Goal: Information Seeking & Learning: Learn about a topic

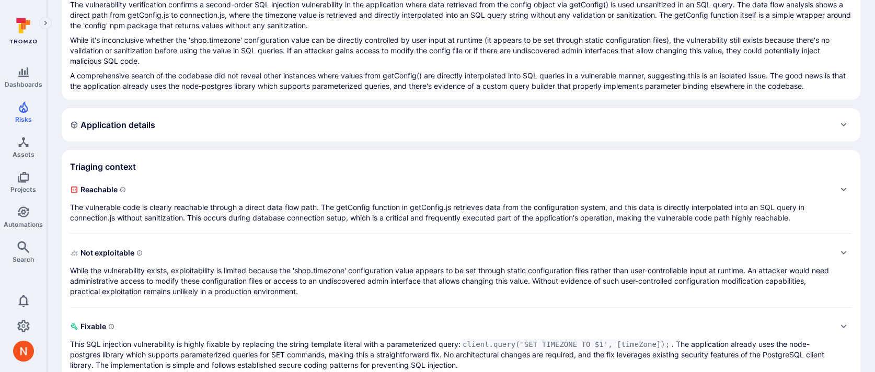
scroll to position [161, 0]
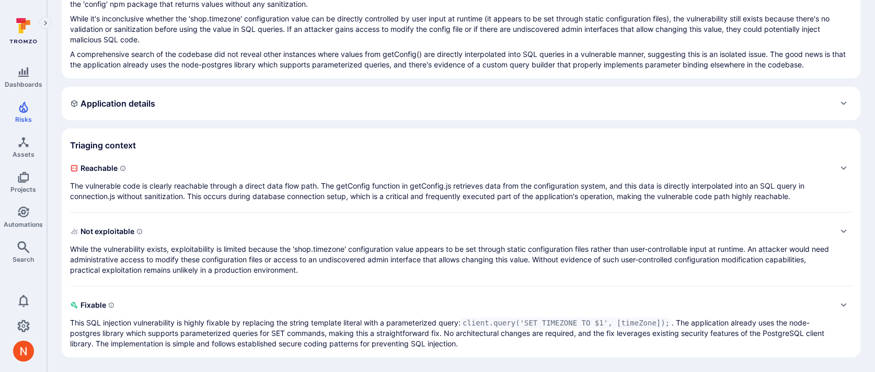
click at [553, 185] on p "The vulnerable code is clearly reachable through a direct data flow path. The g…" at bounding box center [450, 191] width 761 height 21
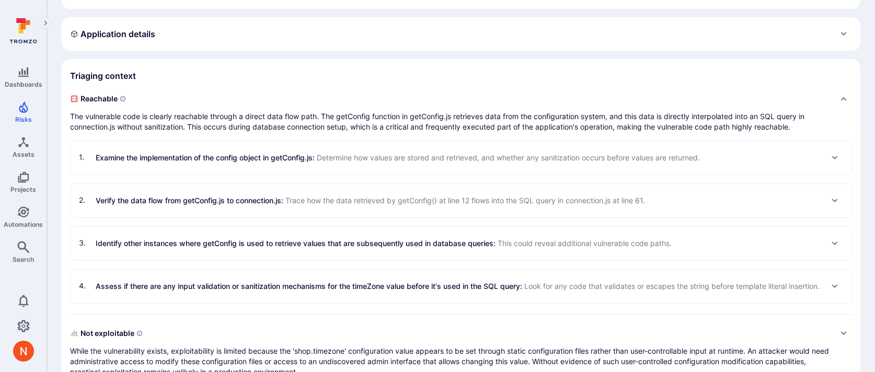
scroll to position [247, 0]
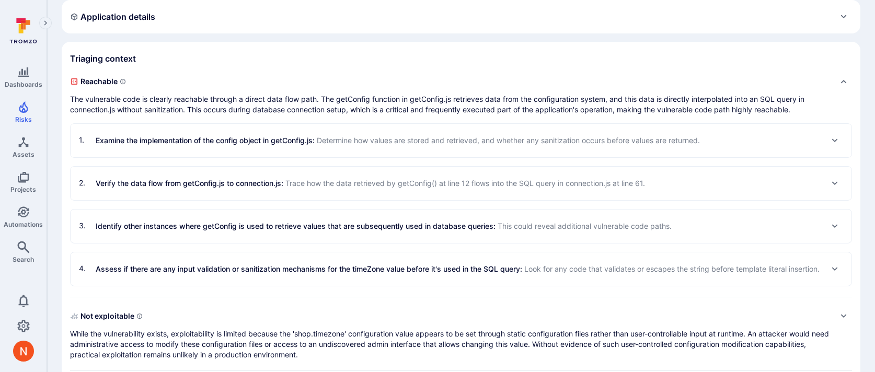
click at [509, 275] on p "Assess if there are any input validation or sanitization mechanisms for the tim…" at bounding box center [458, 269] width 724 height 11
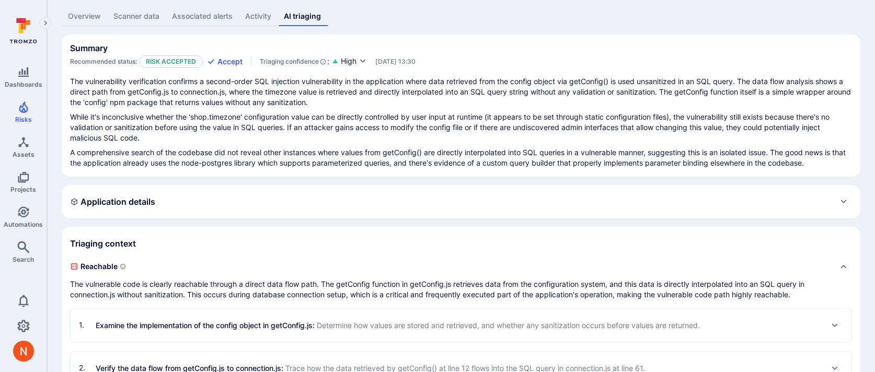
scroll to position [102, 0]
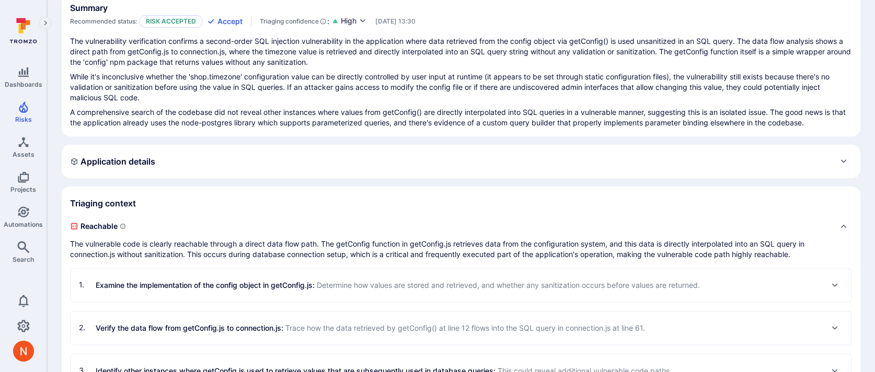
click at [474, 284] on span "Determine how values are stored and retrieved, and whether any sanitization occ…" at bounding box center [508, 285] width 383 height 9
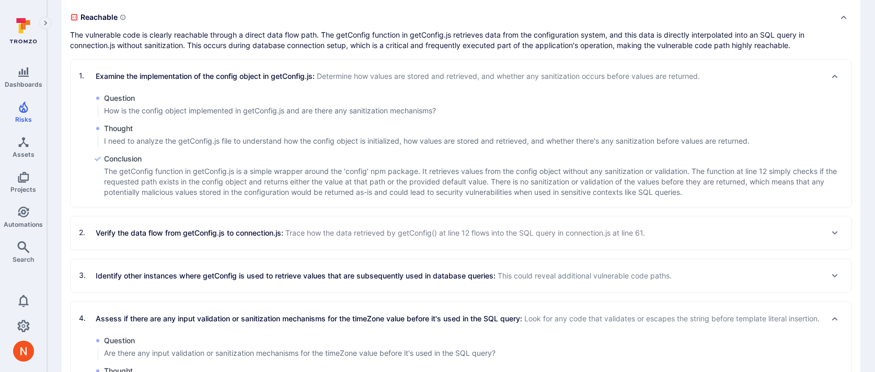
scroll to position [319, 0]
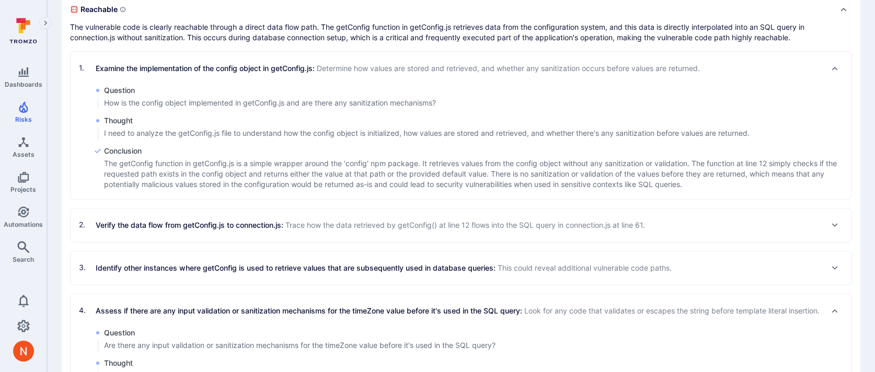
click at [455, 236] on div "2 . Verify the data flow from getConfig.js to connection.js : Trace how the dat…" at bounding box center [461, 225] width 781 height 33
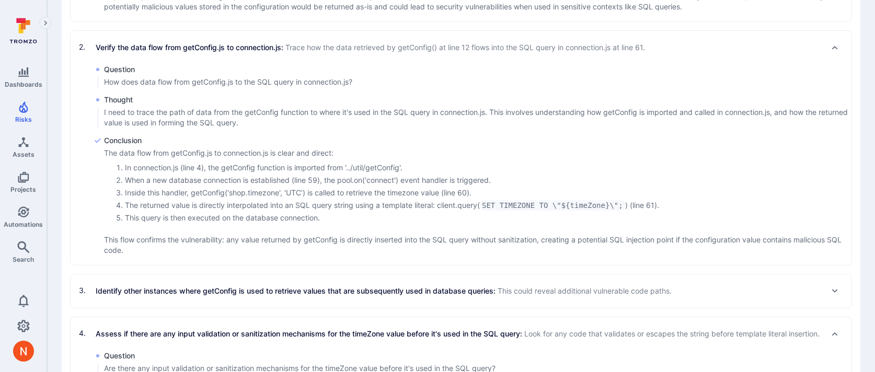
scroll to position [573, 0]
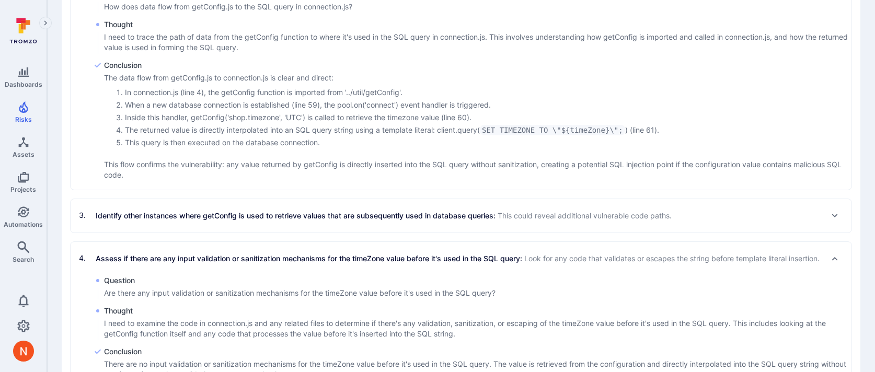
click at [531, 225] on div "3 . Identify other instances where getConfig is used to retrieve values that ar…" at bounding box center [461, 215] width 781 height 33
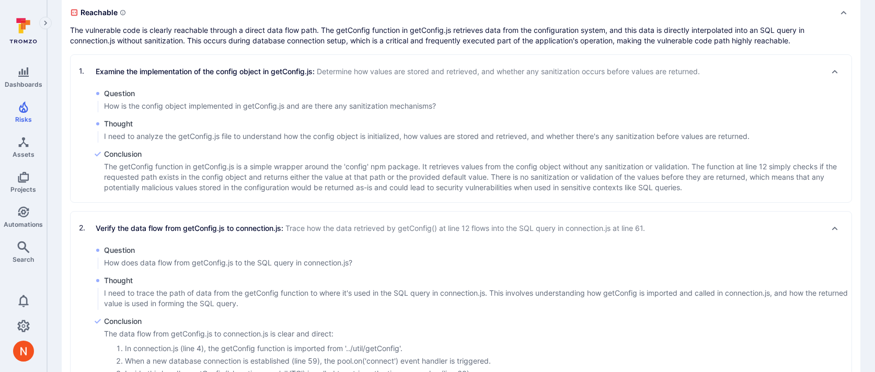
scroll to position [0, 0]
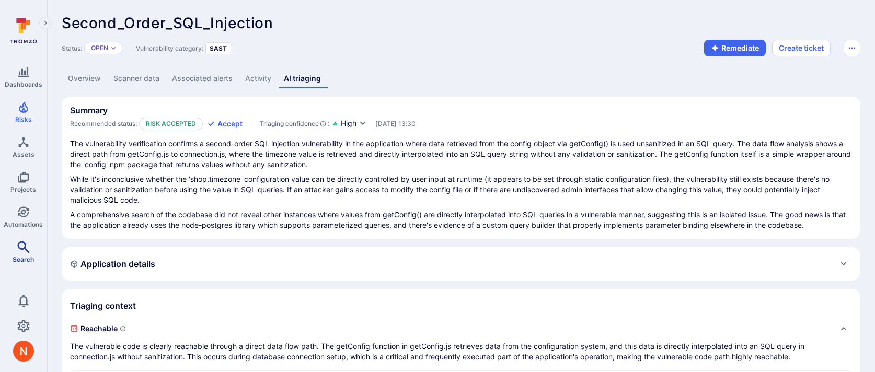
click at [31, 249] on link "Search" at bounding box center [23, 252] width 47 height 31
click at [366, 124] on icon "button" at bounding box center [363, 123] width 8 height 8
click at [385, 186] on div at bounding box center [437, 186] width 875 height 372
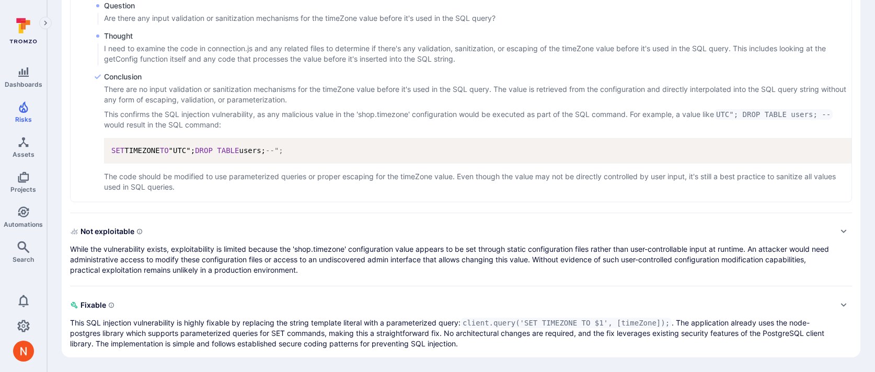
scroll to position [1044, 0]
click at [474, 273] on p "While the vulnerability exists, exploitability is limited because the 'shop.tim…" at bounding box center [450, 259] width 761 height 31
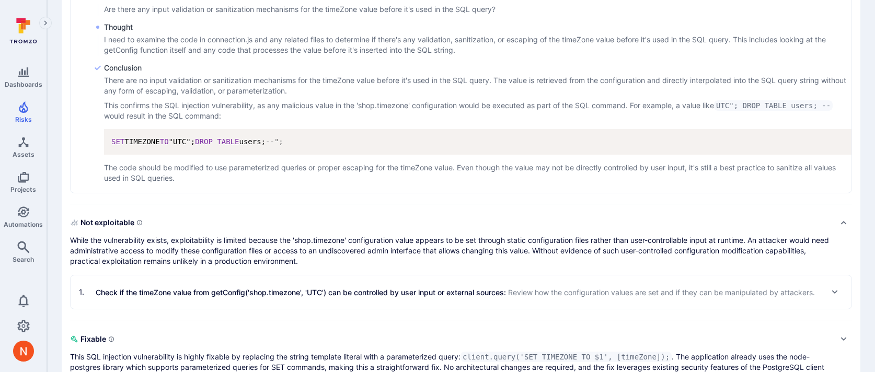
scroll to position [1087, 0]
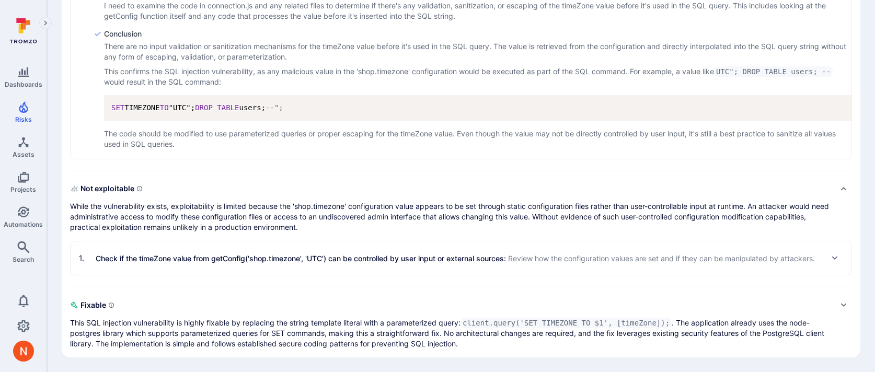
click at [442, 259] on p "Check if the timeZone value from getConfig('shop.timezone', 'UTC') can be contr…" at bounding box center [455, 258] width 719 height 11
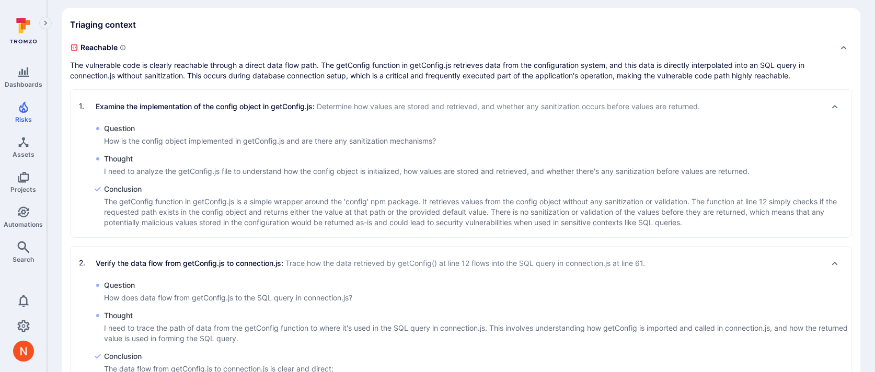
scroll to position [0, 0]
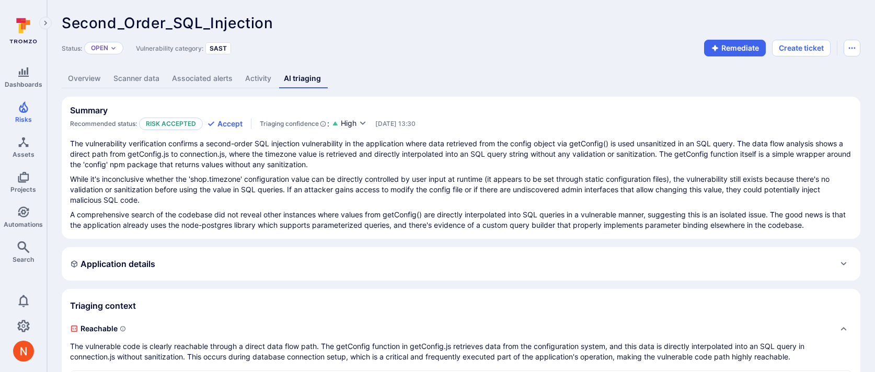
click at [89, 73] on link "Overview" at bounding box center [84, 78] width 45 height 19
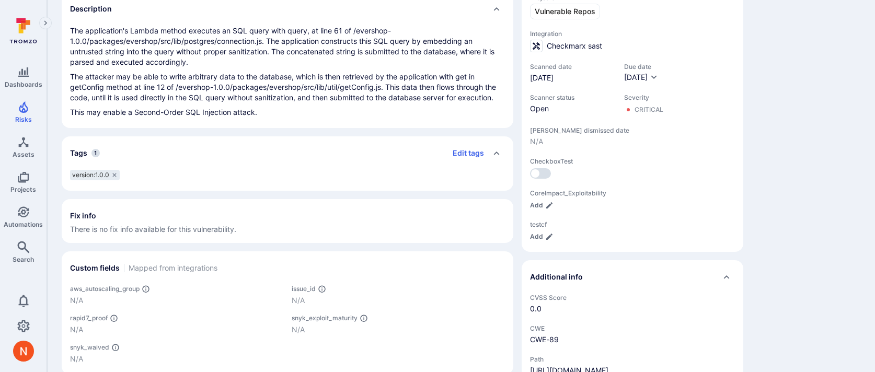
scroll to position [440, 0]
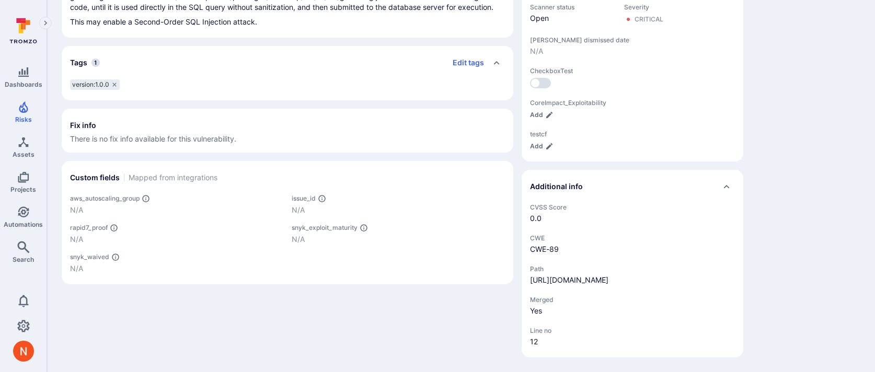
click at [587, 276] on link "[URL][DOMAIN_NAME]" at bounding box center [569, 280] width 78 height 9
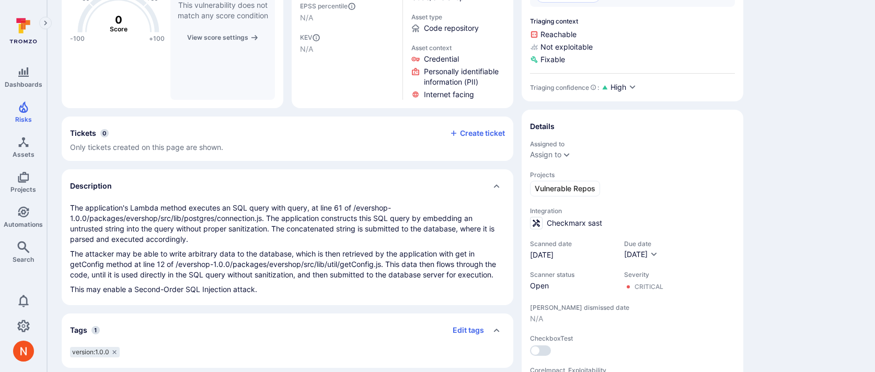
scroll to position [0, 0]
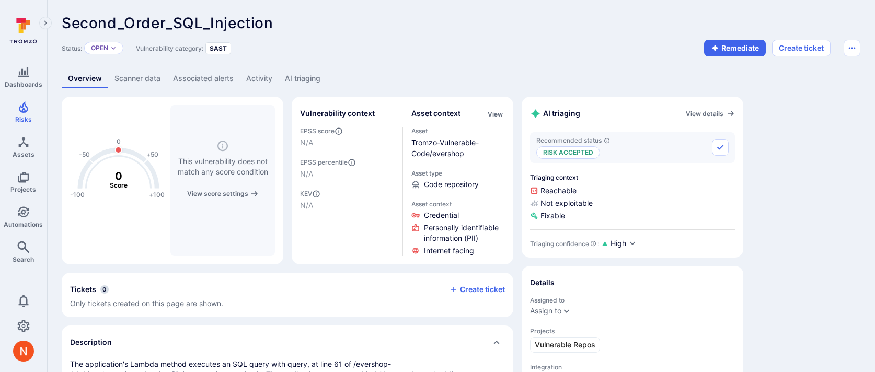
click at [309, 77] on link "AI triaging" at bounding box center [303, 78] width 48 height 19
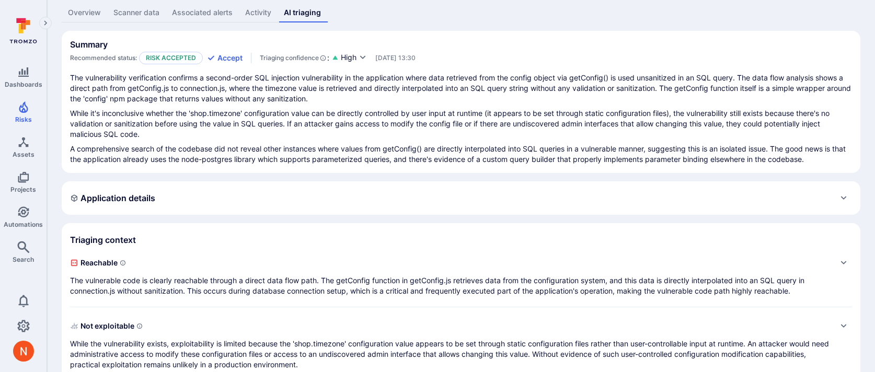
scroll to position [76, 0]
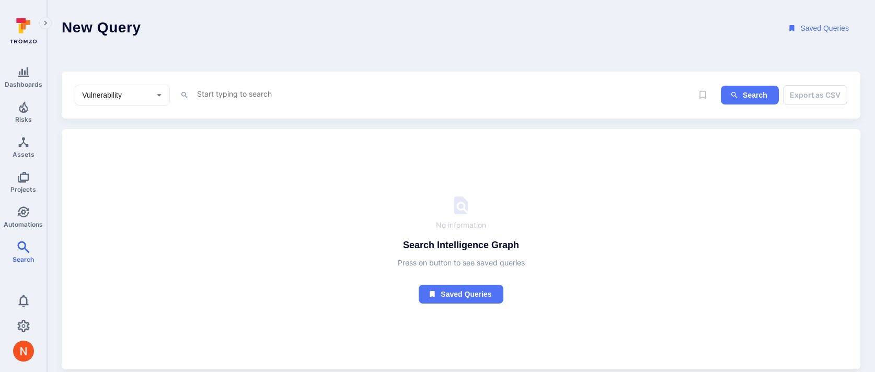
click at [232, 97] on textarea "Intelligence Graph search area" at bounding box center [444, 93] width 497 height 13
paste textarea "fin_0AriUieER5tsYHar"
type textarea "tromzo_vulnerability_id = "fin_0AriUieER5tsYHar""
